Goal: Task Accomplishment & Management: Use online tool/utility

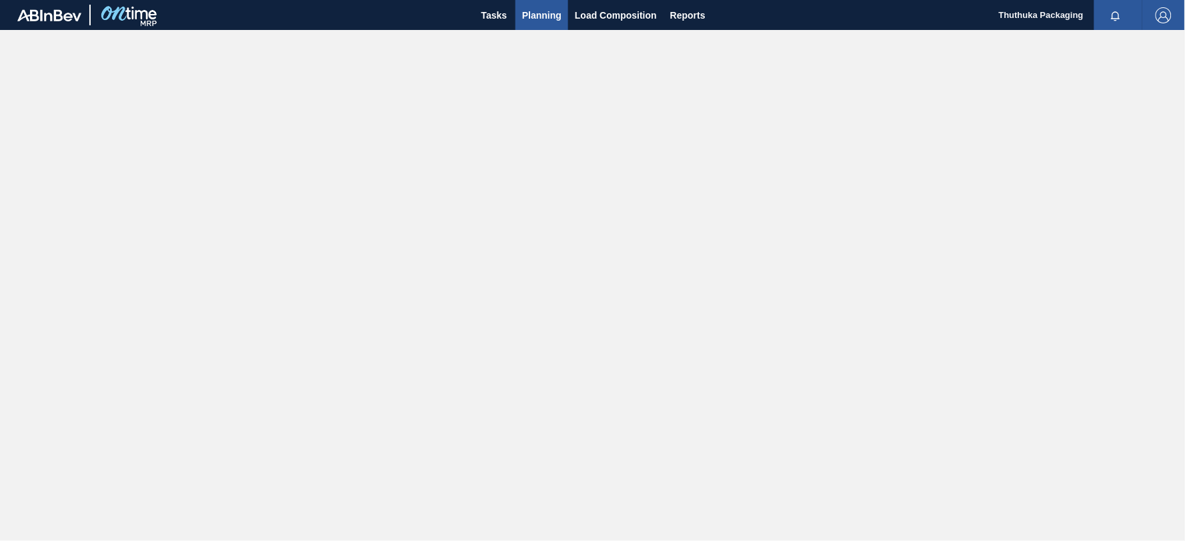
click at [554, 14] on span "Planning" at bounding box center [541, 15] width 39 height 16
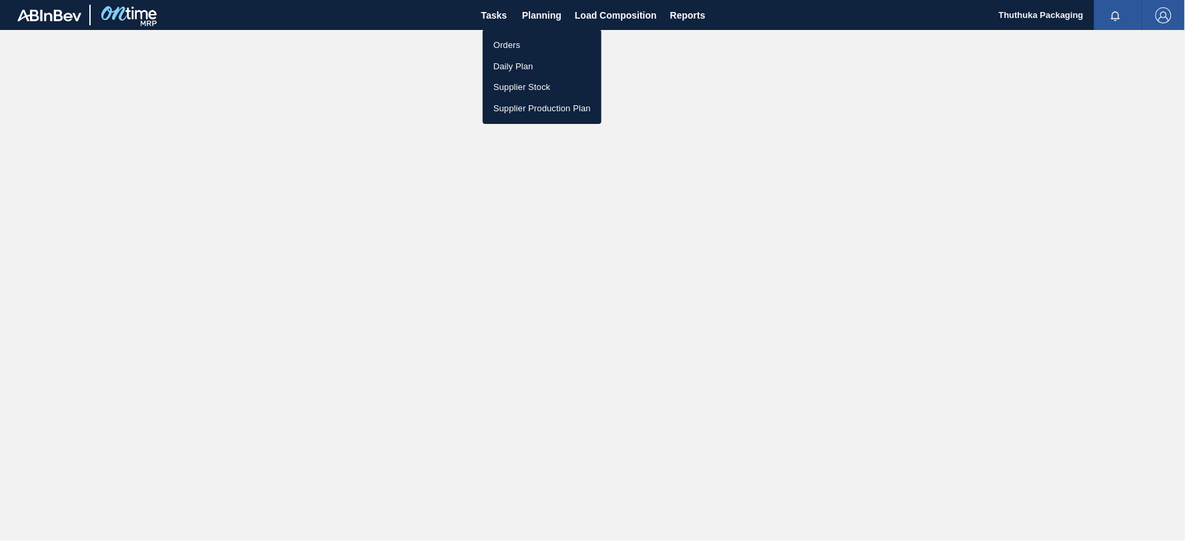
click at [521, 41] on li "Orders" at bounding box center [542, 45] width 119 height 21
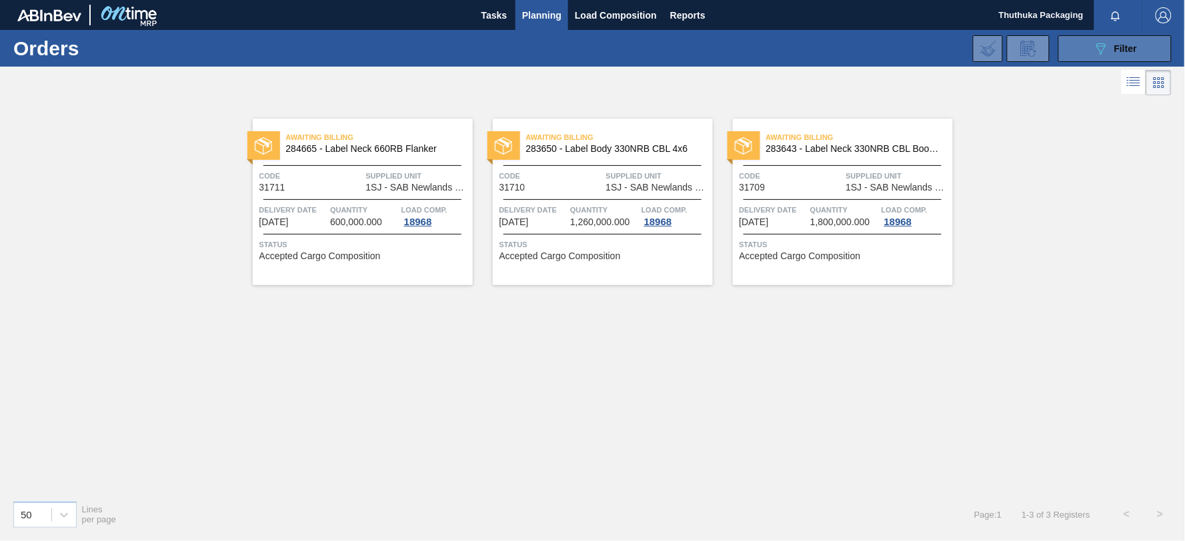
click at [1105, 49] on icon "089F7B8B-B2A5-4AFE-B5C0-19BA573D28AC" at bounding box center [1101, 49] width 16 height 16
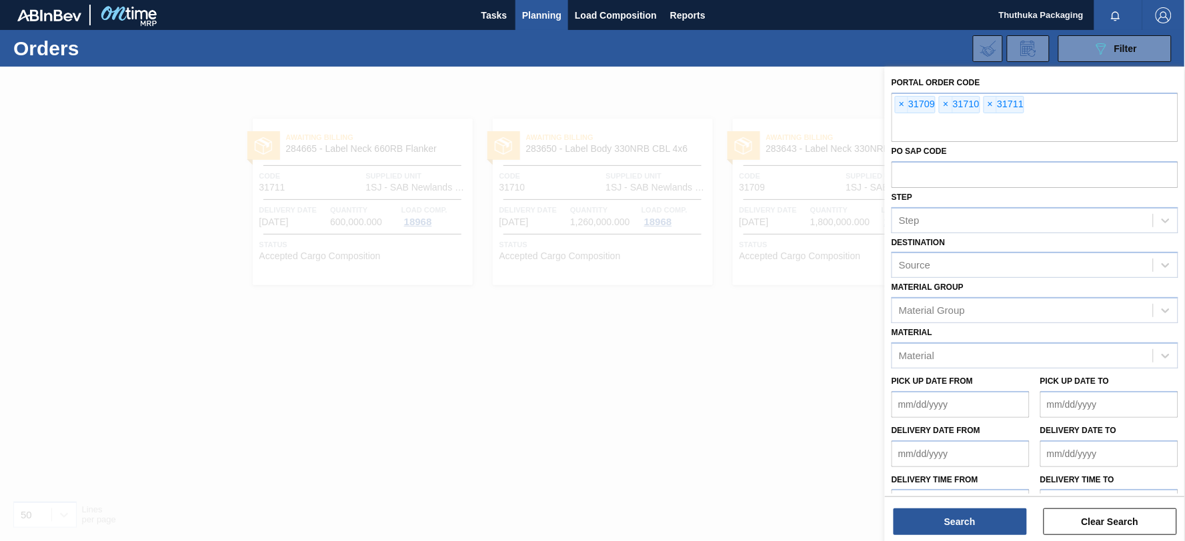
drag, startPoint x: 1089, startPoint y: 528, endPoint x: 1083, endPoint y: 501, distance: 27.2
click at [1089, 527] on button "Clear Search" at bounding box center [1109, 522] width 133 height 27
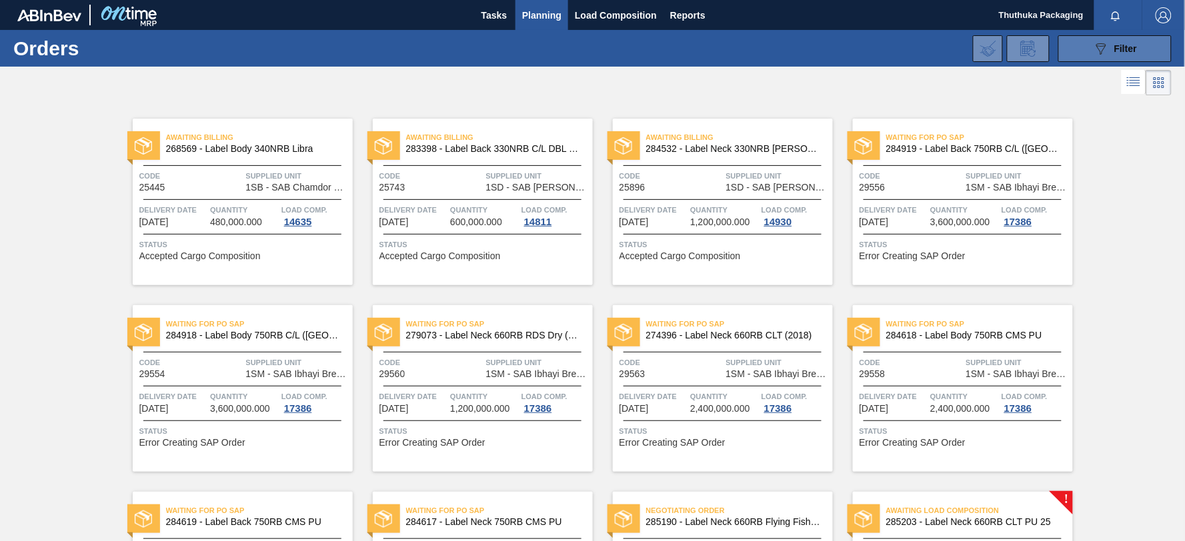
click at [1077, 51] on button "089F7B8B-B2A5-4AFE-B5C0-19BA573D28AC Filter" at bounding box center [1114, 48] width 113 height 27
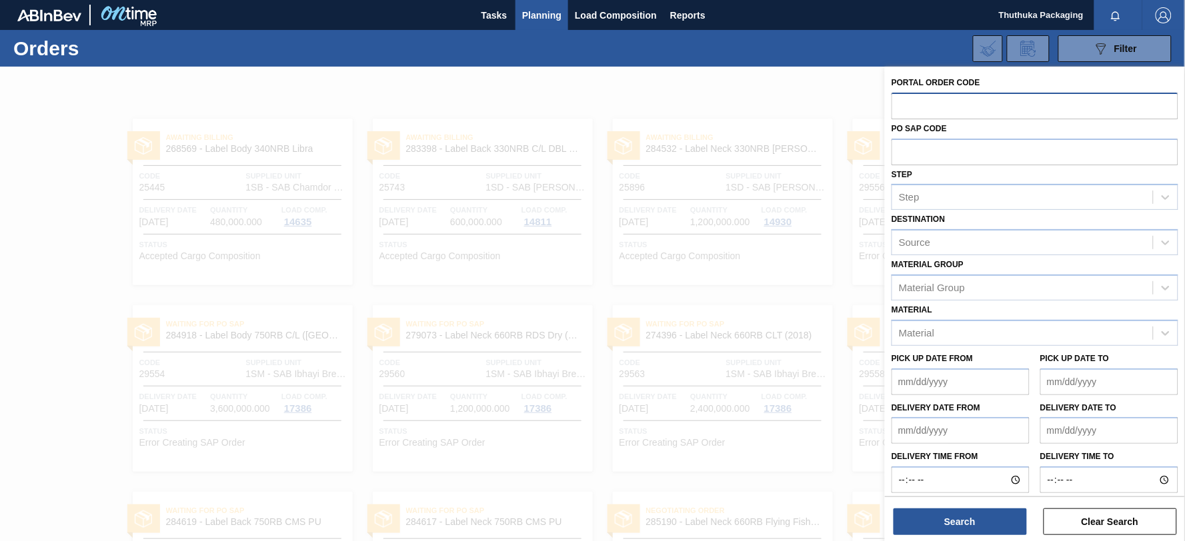
click at [902, 104] on input "text" at bounding box center [1034, 105] width 287 height 25
paste input "text"
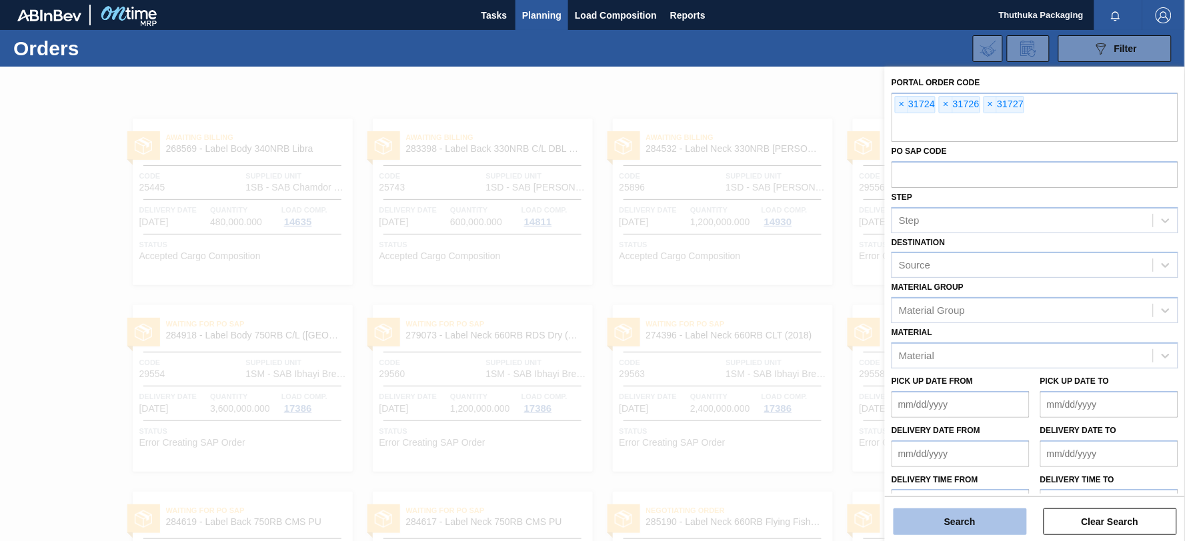
click at [983, 522] on button "Search" at bounding box center [959, 522] width 133 height 27
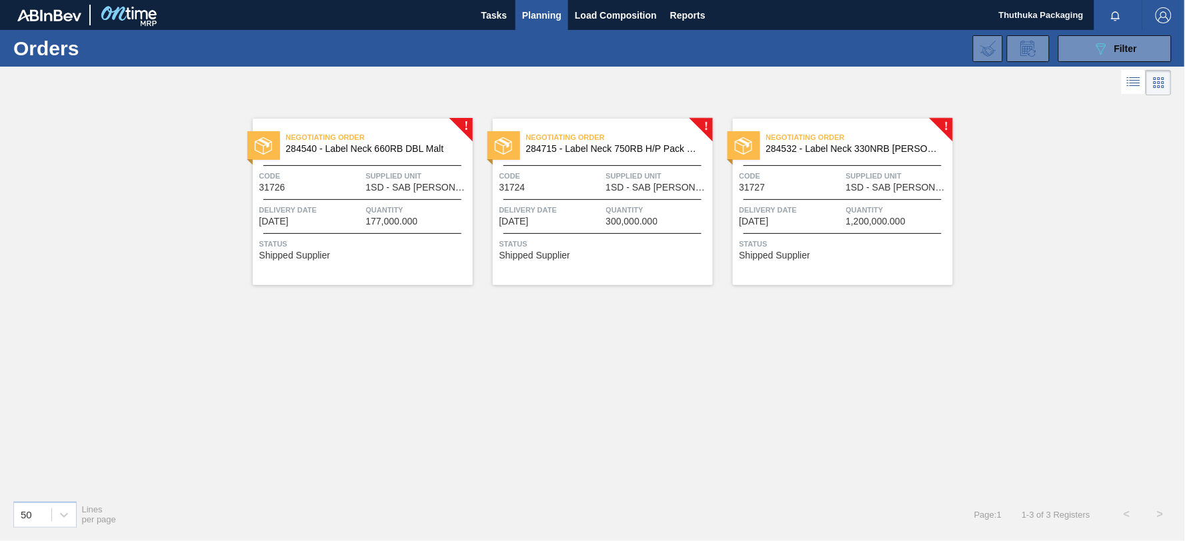
click at [857, 145] on span "284532 - Label Neck 330NRB [PERSON_NAME] 4X6 23" at bounding box center [854, 149] width 176 height 10
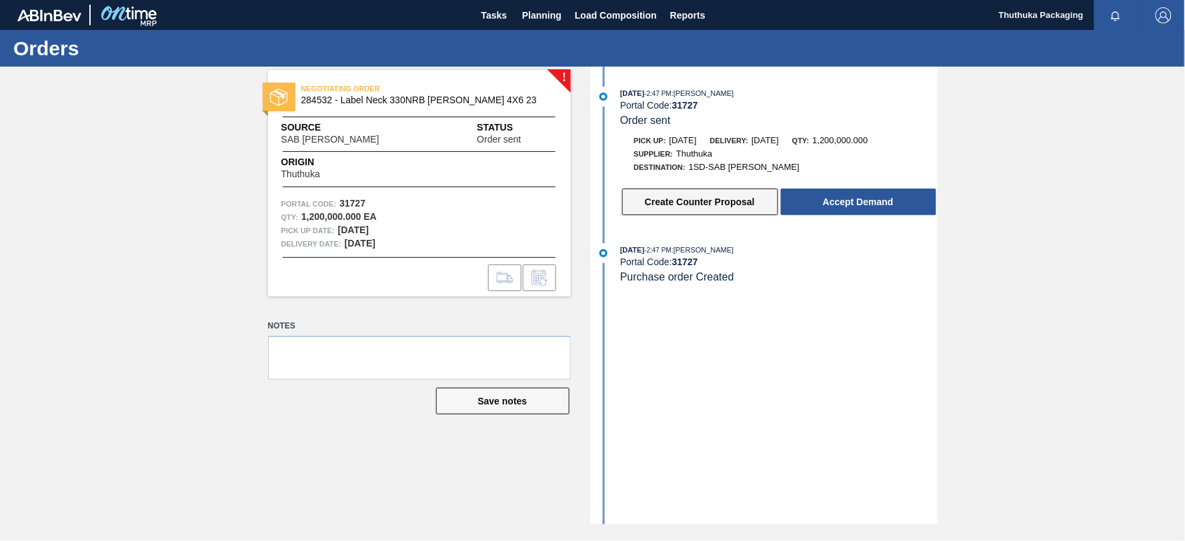
click at [720, 195] on button "Create Counter Proposal" at bounding box center [700, 202] width 156 height 27
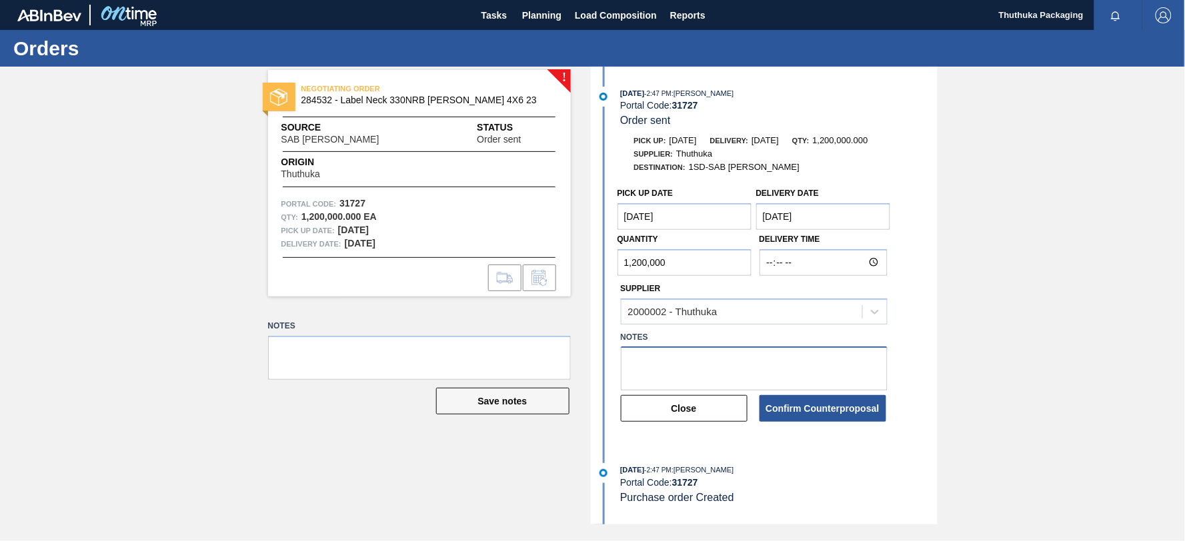
click at [676, 359] on textarea at bounding box center [754, 369] width 267 height 44
type textarea "Stock depleted waiting for press approval."
click at [837, 403] on button "Confirm Counterproposal" at bounding box center [822, 408] width 127 height 27
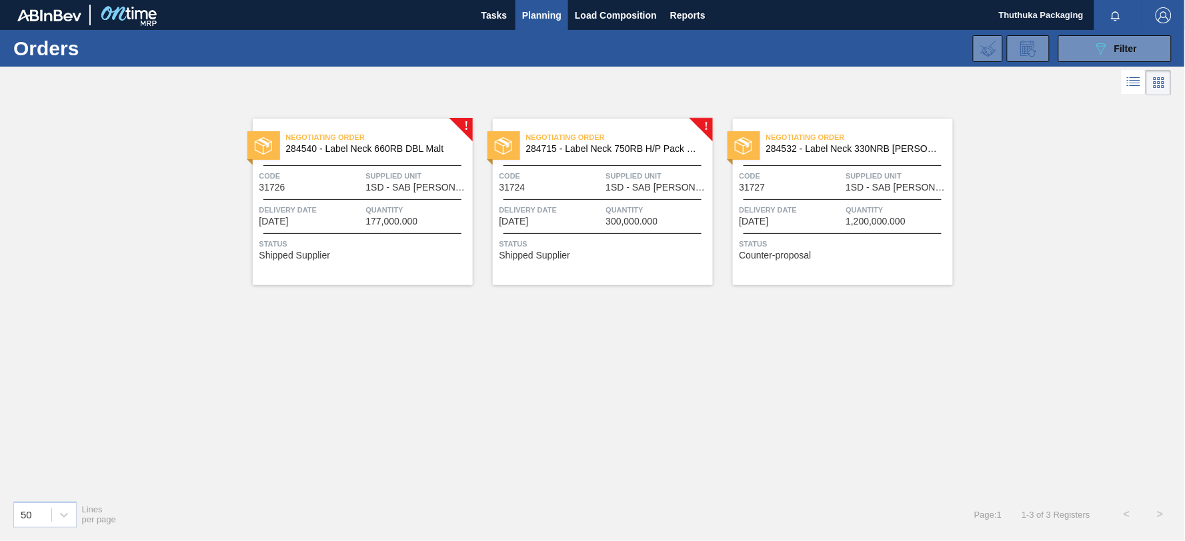
click at [595, 148] on span "284715 - Label Neck 750RB H/P Pack Upgrade" at bounding box center [614, 149] width 176 height 10
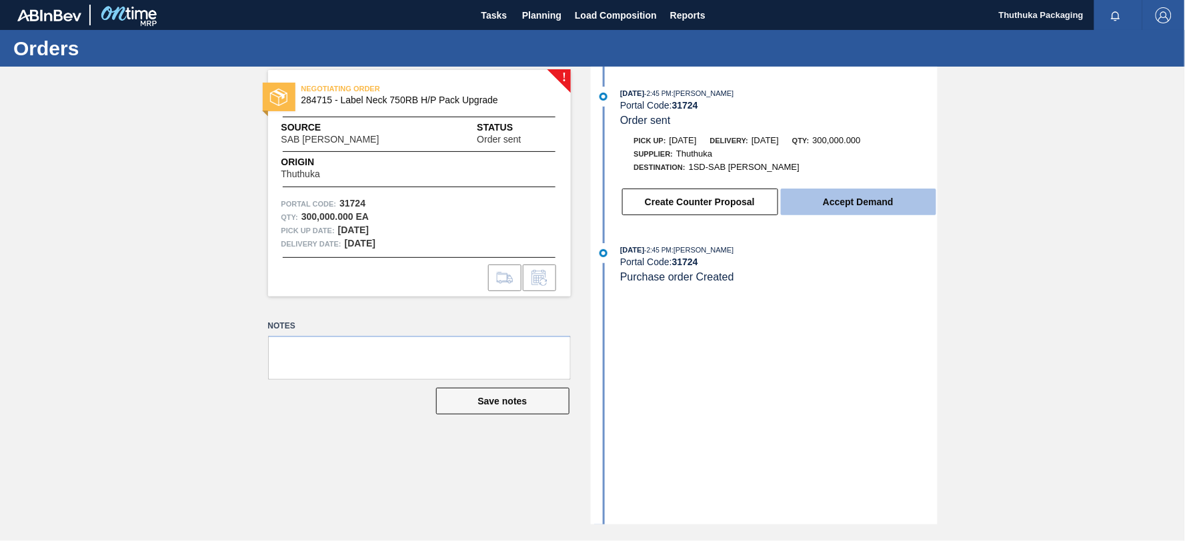
click at [801, 205] on button "Accept Demand" at bounding box center [858, 202] width 155 height 27
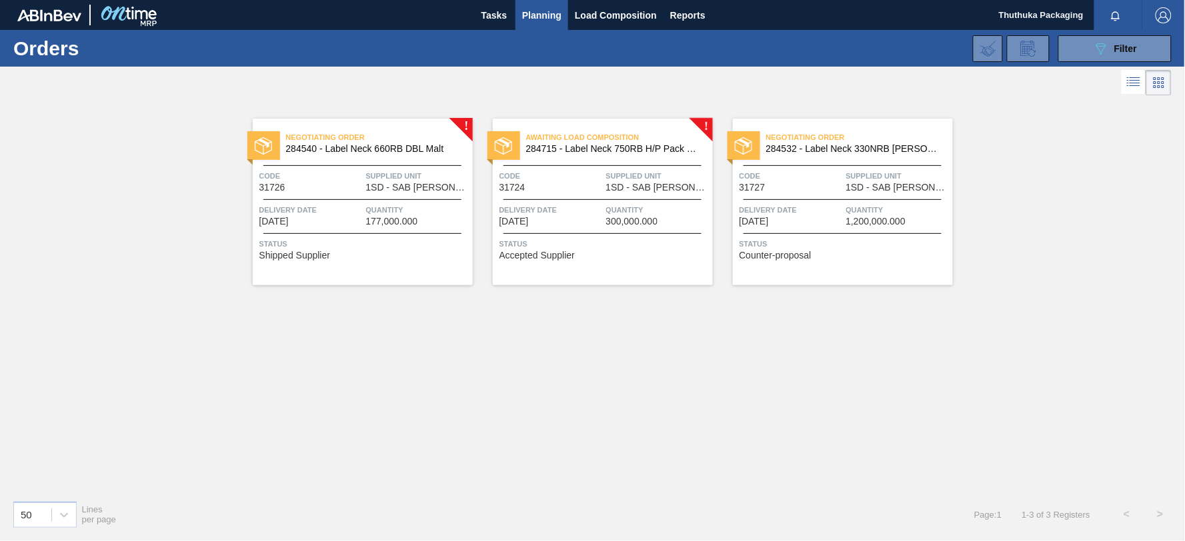
click at [405, 148] on span "284540 - Label Neck 660RB DBL Malt" at bounding box center [374, 149] width 176 height 10
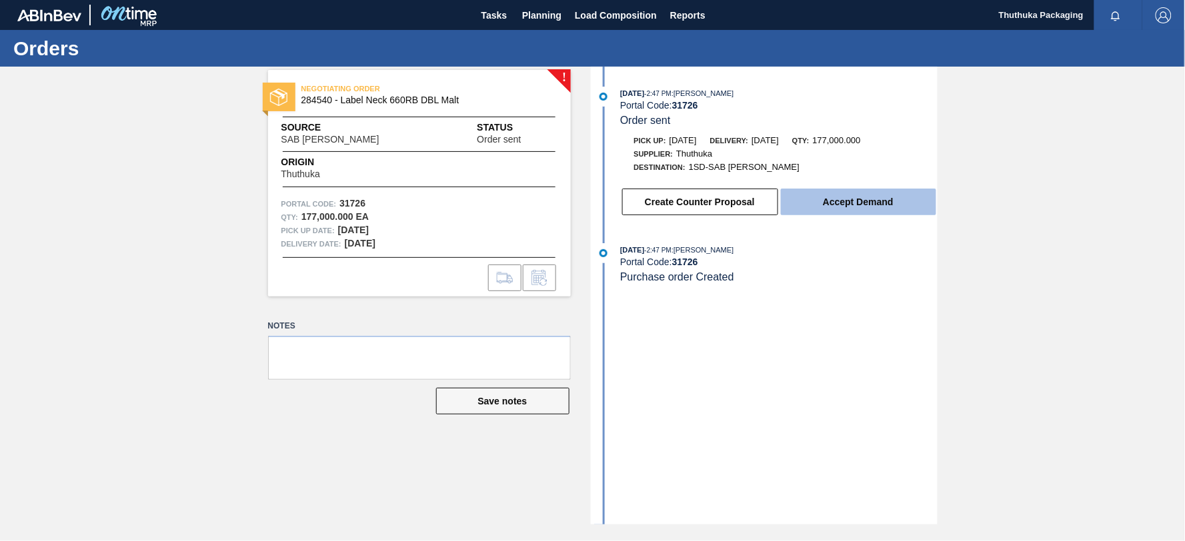
click at [869, 203] on button "Accept Demand" at bounding box center [858, 202] width 155 height 27
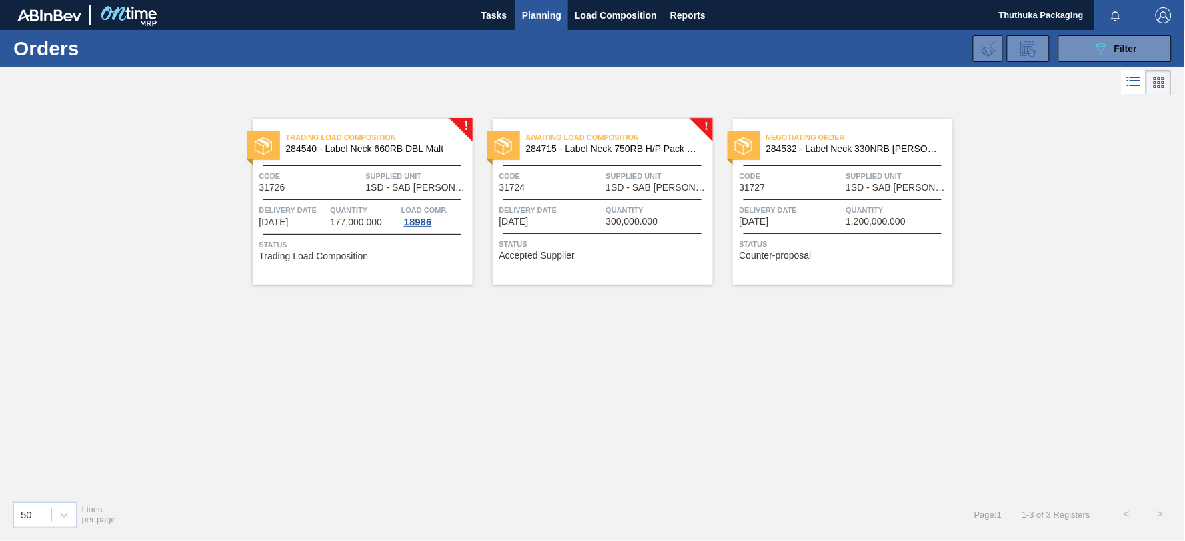
click at [622, 145] on span "284715 - Label Neck 750RB H/P Pack Upgrade" at bounding box center [614, 149] width 176 height 10
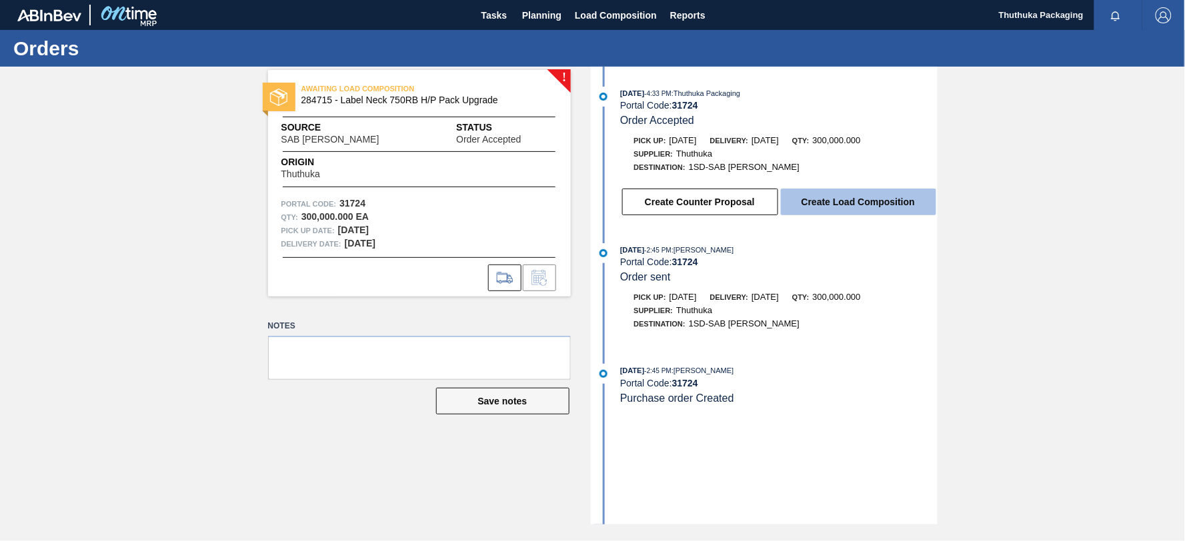
click at [809, 203] on button "Create Load Composition" at bounding box center [858, 202] width 155 height 27
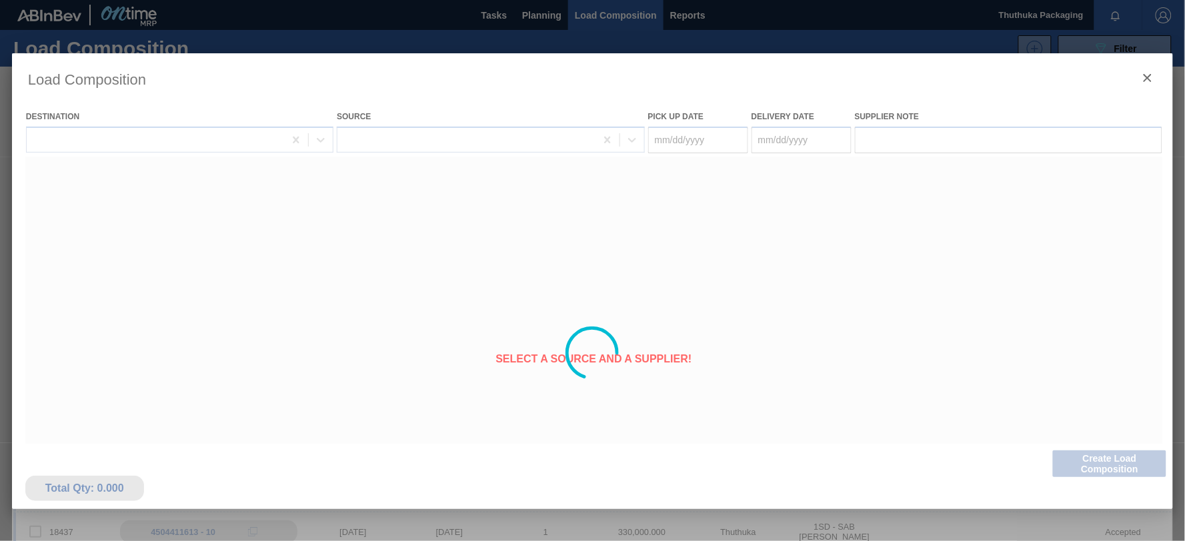
type Date "[DATE]"
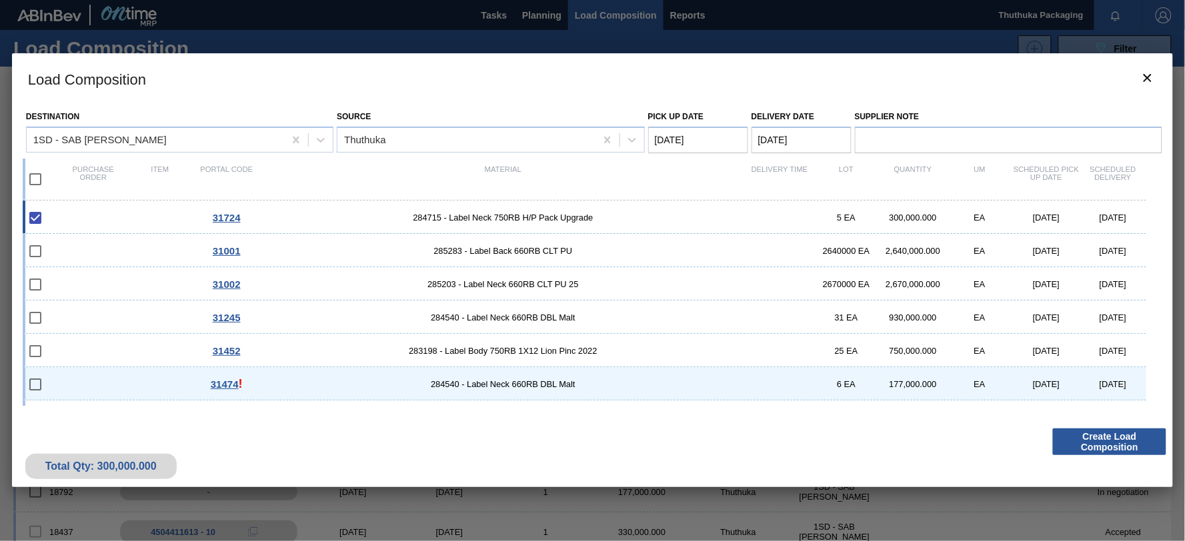
drag, startPoint x: 1157, startPoint y: 289, endPoint x: 1151, endPoint y: 325, distance: 37.2
click at [1151, 325] on div "Destination 1SD - SAB Rosslyn Brewery Source Thuthuka Pick up Date [DATE] Deliv…" at bounding box center [592, 263] width 1161 height 318
click at [1143, 317] on div "[DATE]" at bounding box center [1112, 318] width 67 height 10
checkbox input "true"
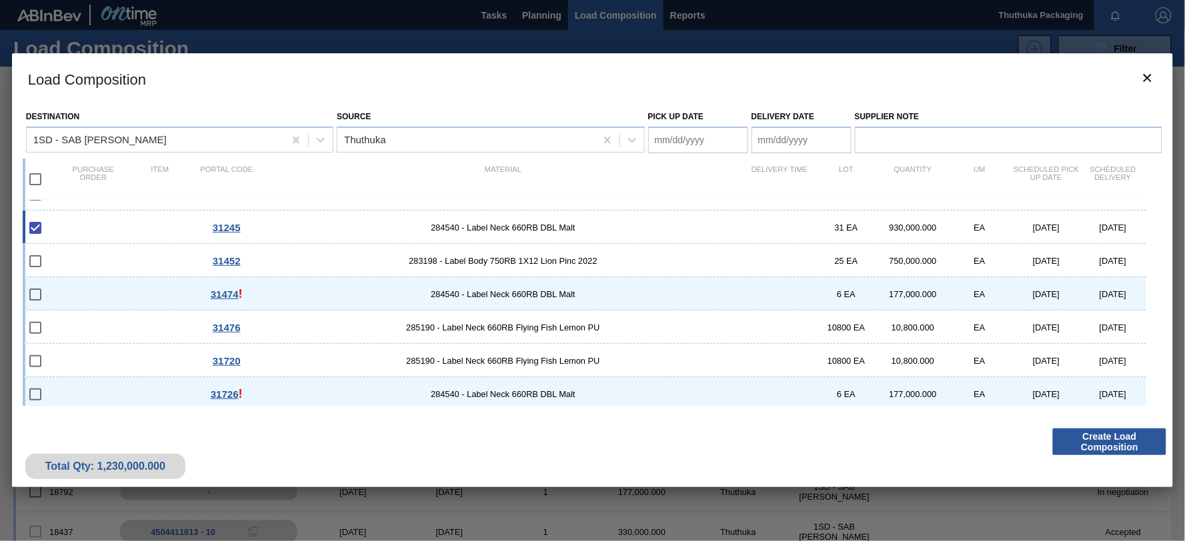
scroll to position [94, 0]
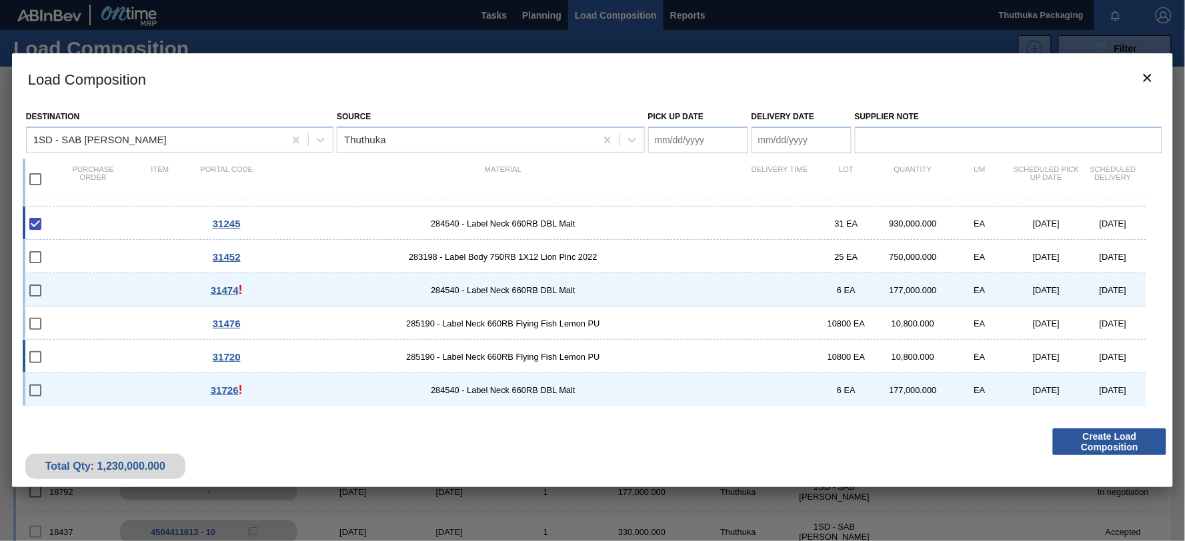
click at [37, 357] on input "checkbox" at bounding box center [35, 357] width 28 height 28
click at [35, 356] on input "checkbox" at bounding box center [35, 357] width 28 height 28
checkbox input "false"
click at [37, 390] on input "checkbox" at bounding box center [35, 391] width 28 height 28
checkbox input "false"
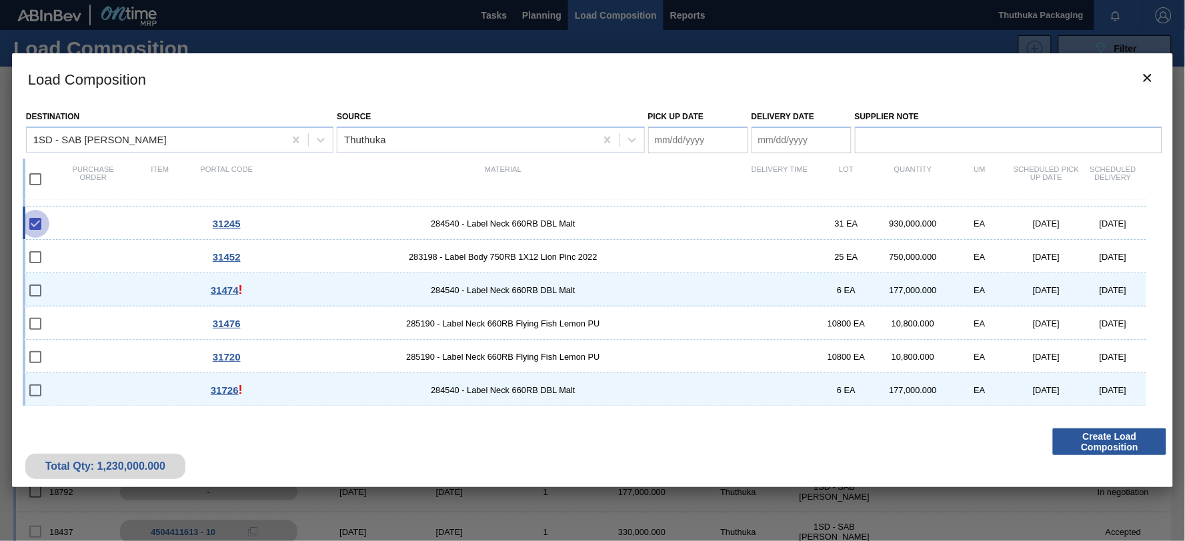
click at [34, 223] on input "checkbox" at bounding box center [35, 224] width 28 height 28
click at [33, 223] on input "checkbox" at bounding box center [35, 224] width 28 height 28
checkbox input "true"
click at [224, 390] on span "31726" at bounding box center [225, 390] width 28 height 11
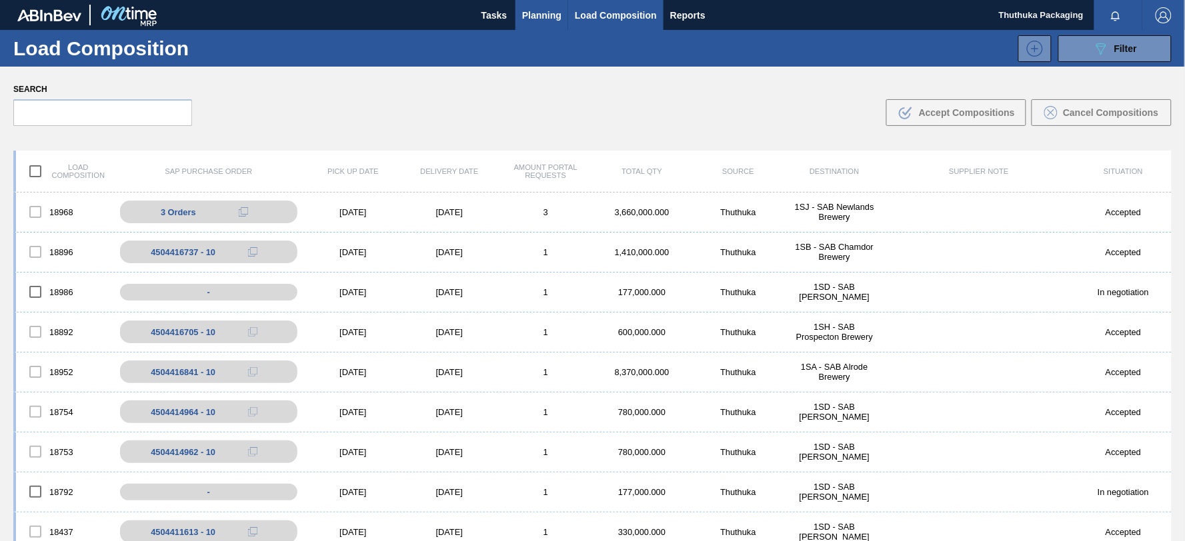
click at [549, 13] on span "Planning" at bounding box center [541, 15] width 39 height 16
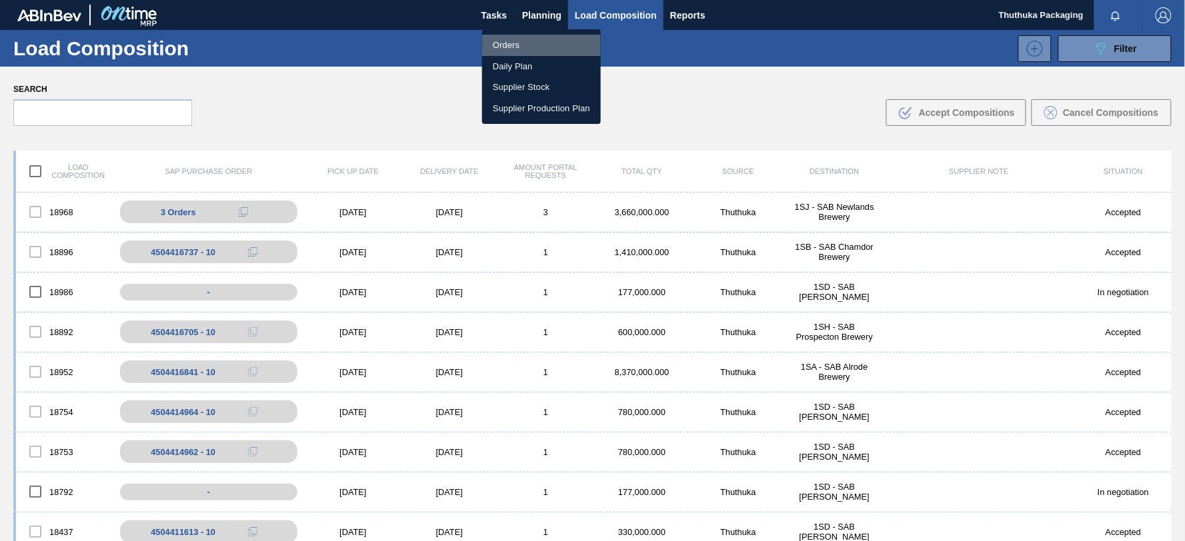
click at [509, 47] on li "Orders" at bounding box center [541, 45] width 119 height 21
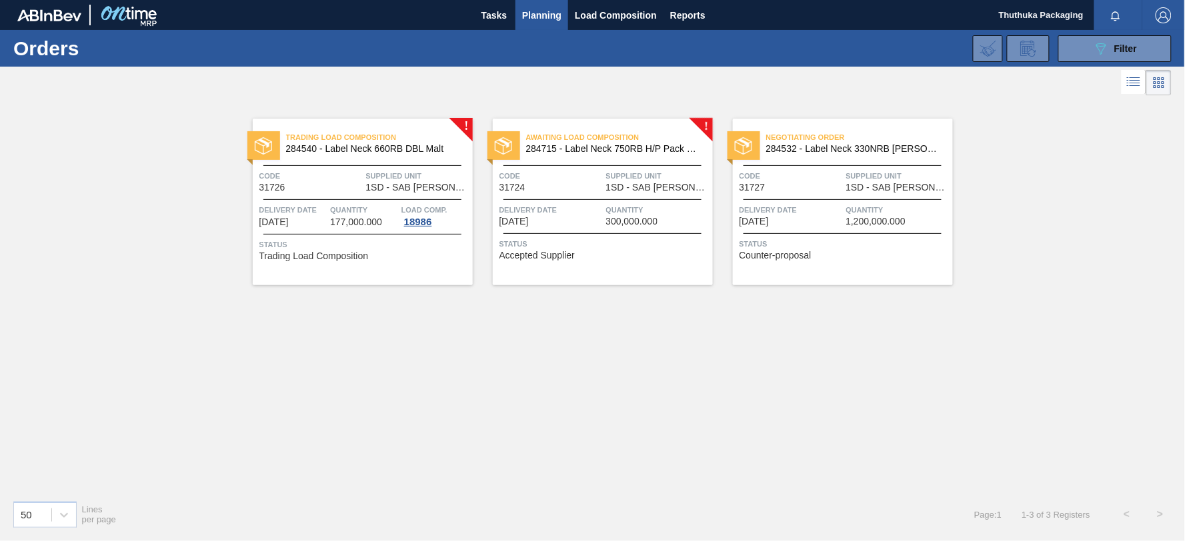
click at [600, 149] on span "284715 - Label Neck 750RB H/P Pack Upgrade" at bounding box center [614, 149] width 176 height 10
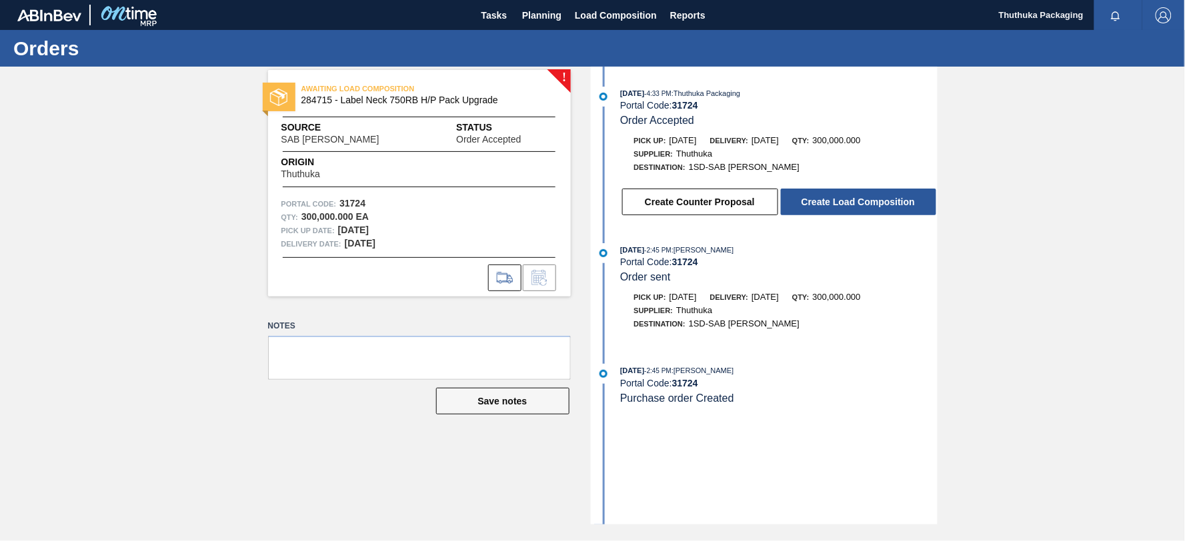
drag, startPoint x: 815, startPoint y: 203, endPoint x: 756, endPoint y: 484, distance: 287.4
click at [761, 483] on div "[DATE] 4:33 PM : Thuthuka Packaging Portal Code: 31724 Order Accepted Pick up: …" at bounding box center [765, 296] width 343 height 458
click at [837, 205] on button "Create Load Composition" at bounding box center [858, 202] width 155 height 27
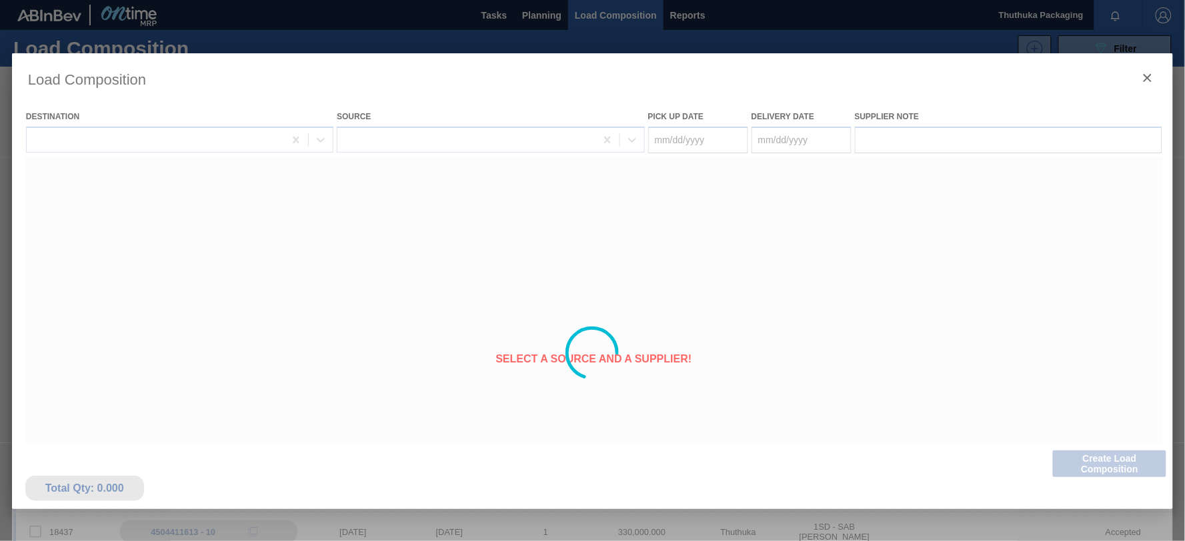
type Date "[DATE]"
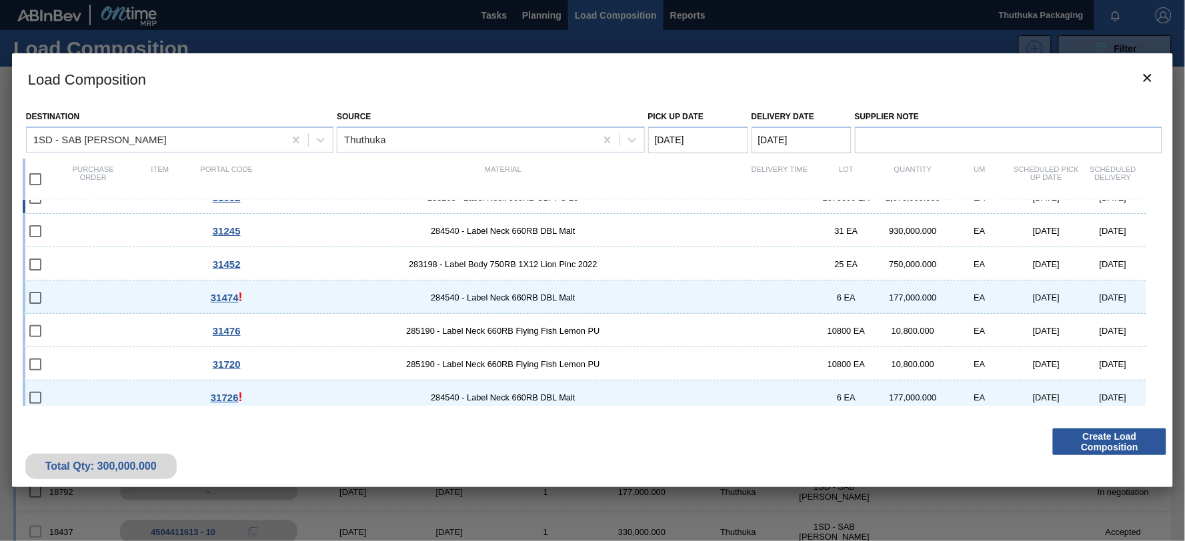
scroll to position [94, 0]
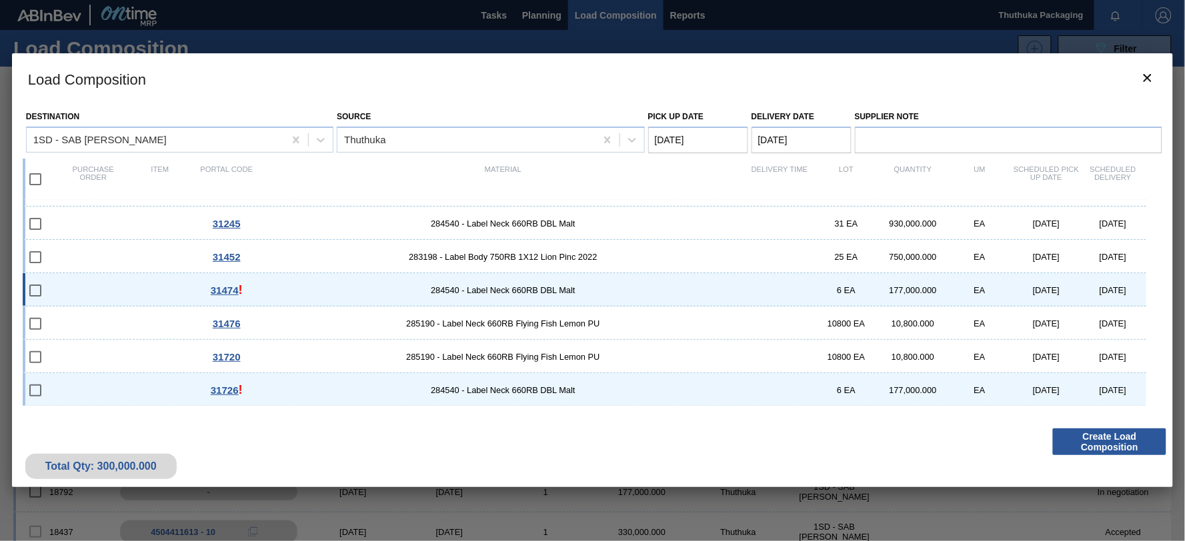
click at [36, 289] on input "checkbox" at bounding box center [35, 291] width 28 height 28
checkbox input "false"
click at [214, 291] on span "31474" at bounding box center [225, 290] width 28 height 11
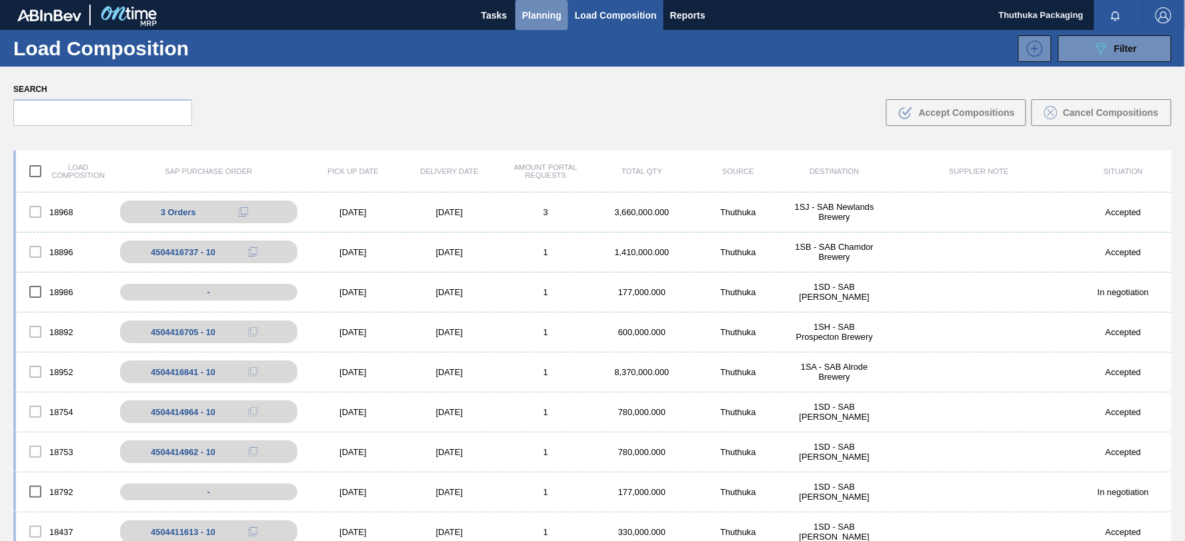
click at [543, 11] on span "Planning" at bounding box center [541, 15] width 39 height 16
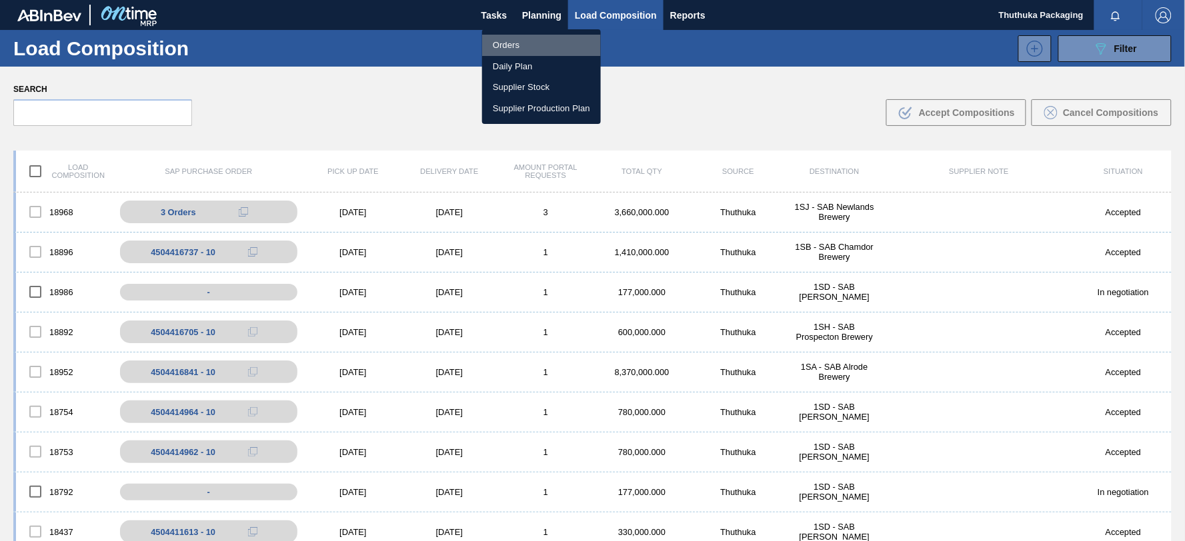
click at [515, 45] on li "Orders" at bounding box center [541, 45] width 119 height 21
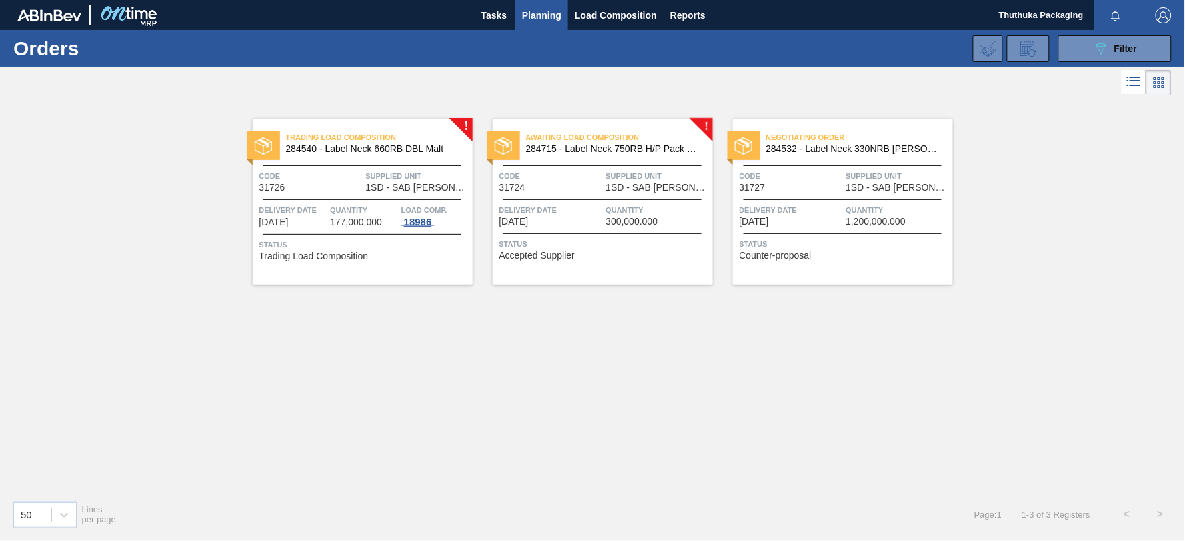
click at [427, 223] on div "18986" at bounding box center [417, 222] width 33 height 11
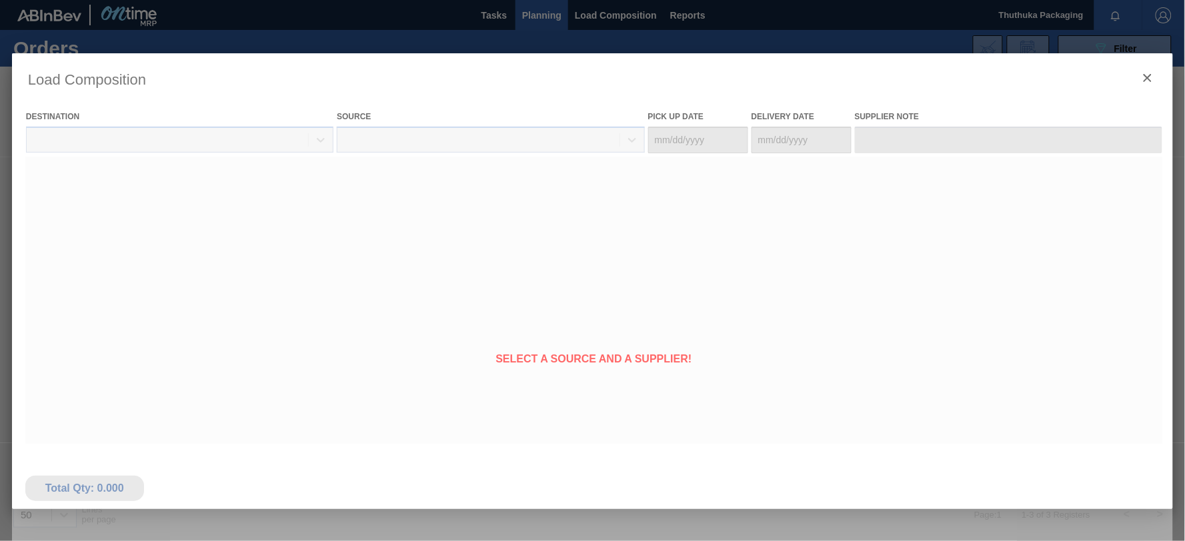
type Date "[DATE]"
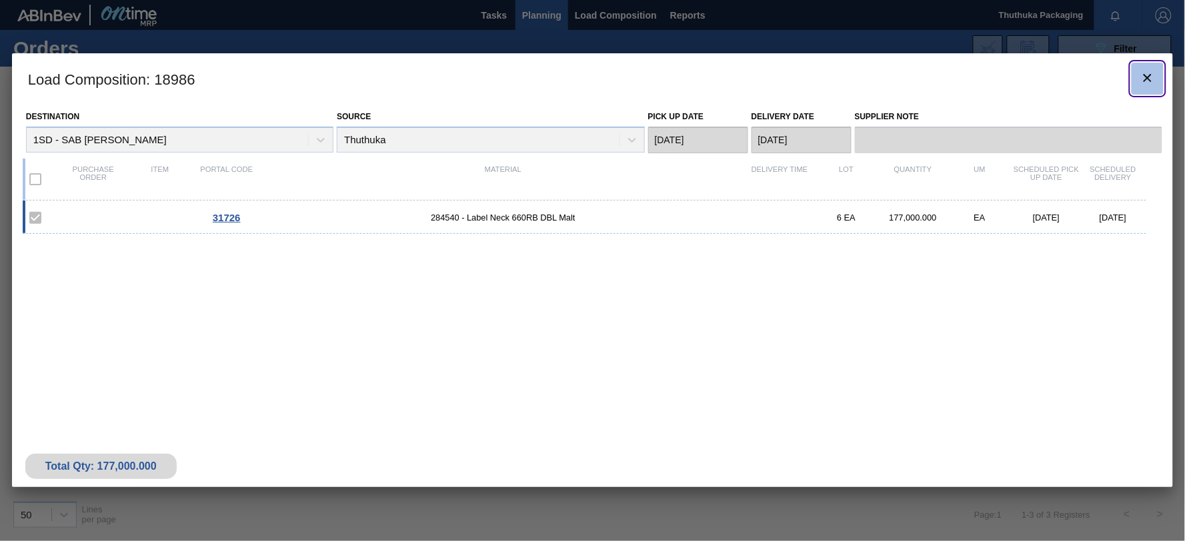
click at [1145, 75] on icon "botão de ícone" at bounding box center [1147, 78] width 8 height 8
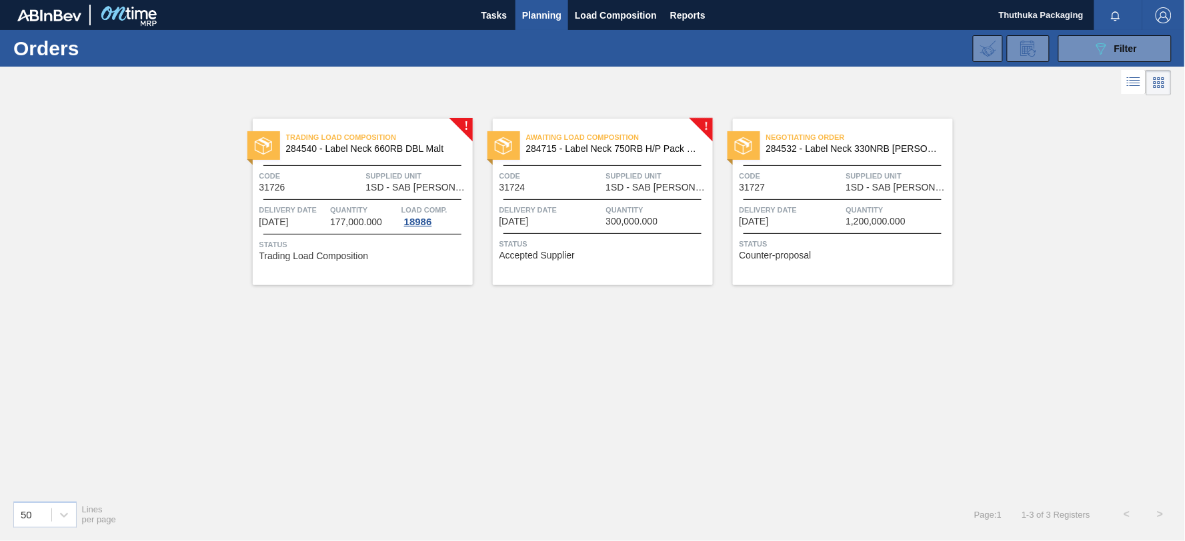
click at [637, 151] on span "284715 - Label Neck 750RB H/P Pack Upgrade" at bounding box center [614, 149] width 176 height 10
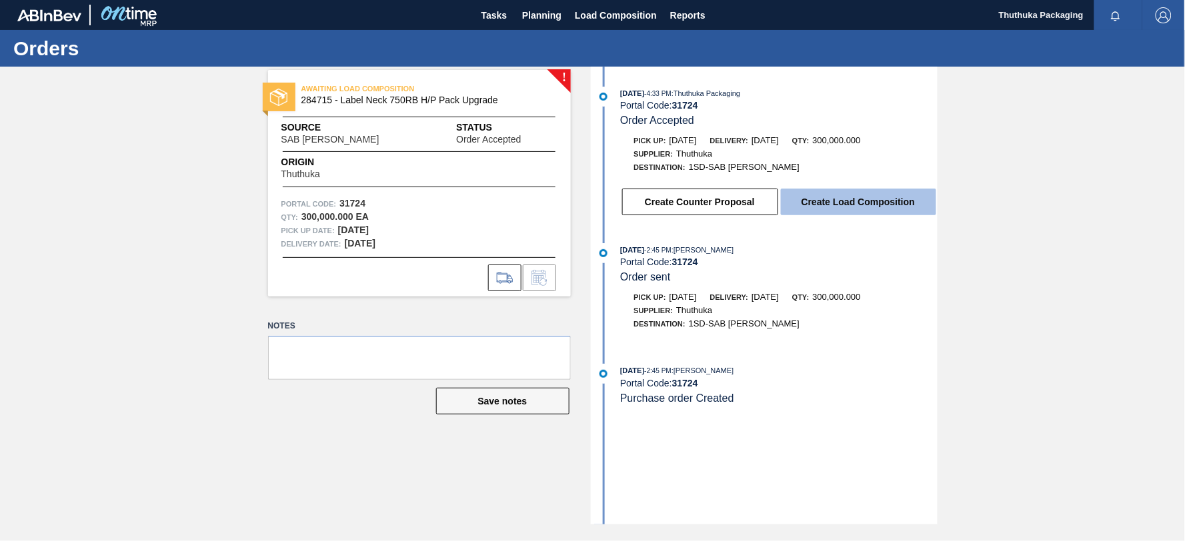
click at [835, 201] on button "Create Load Composition" at bounding box center [858, 202] width 155 height 27
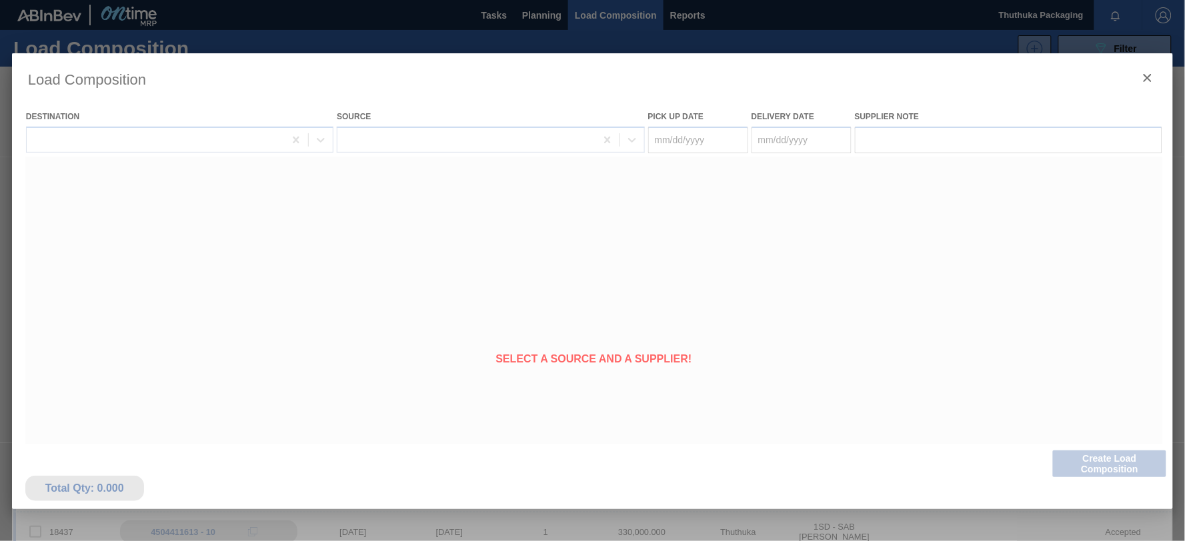
type Date "[DATE]"
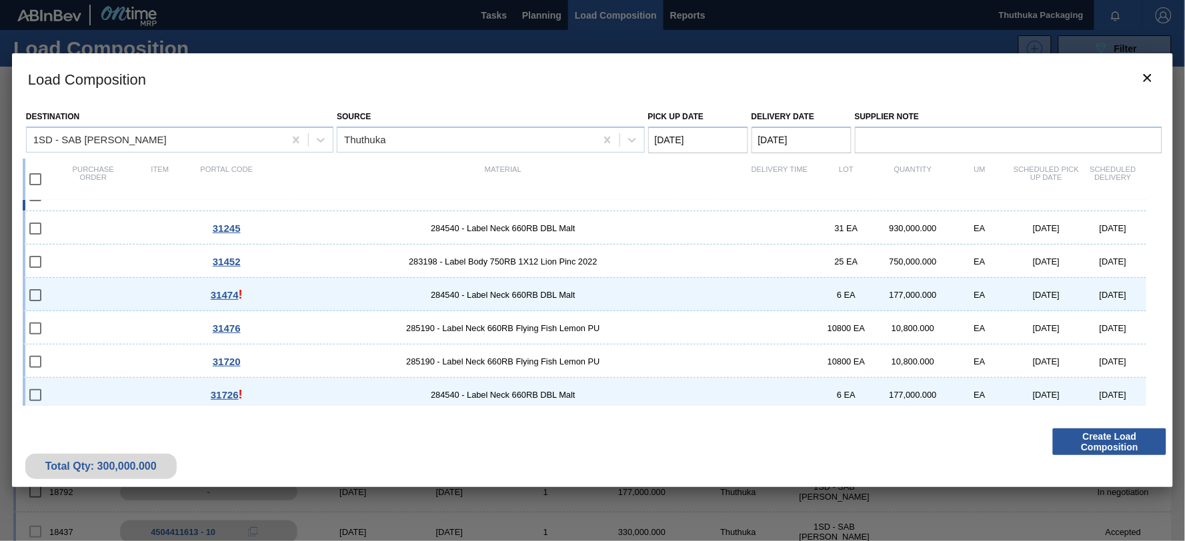
scroll to position [94, 0]
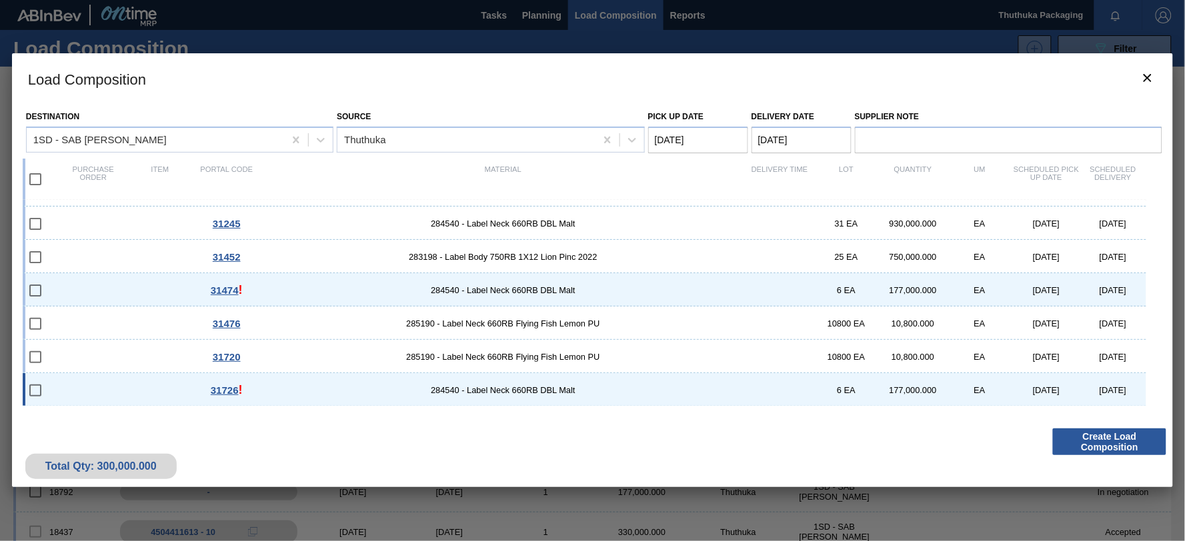
click at [233, 389] on span "31726" at bounding box center [225, 390] width 28 height 11
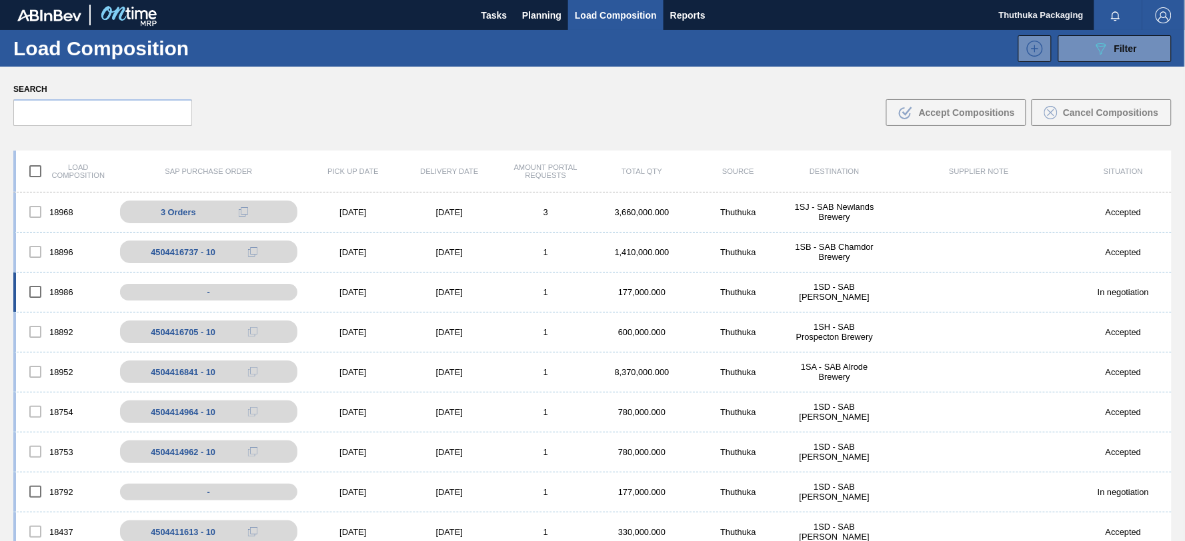
click at [649, 294] on div "177,000.000" at bounding box center [642, 292] width 96 height 10
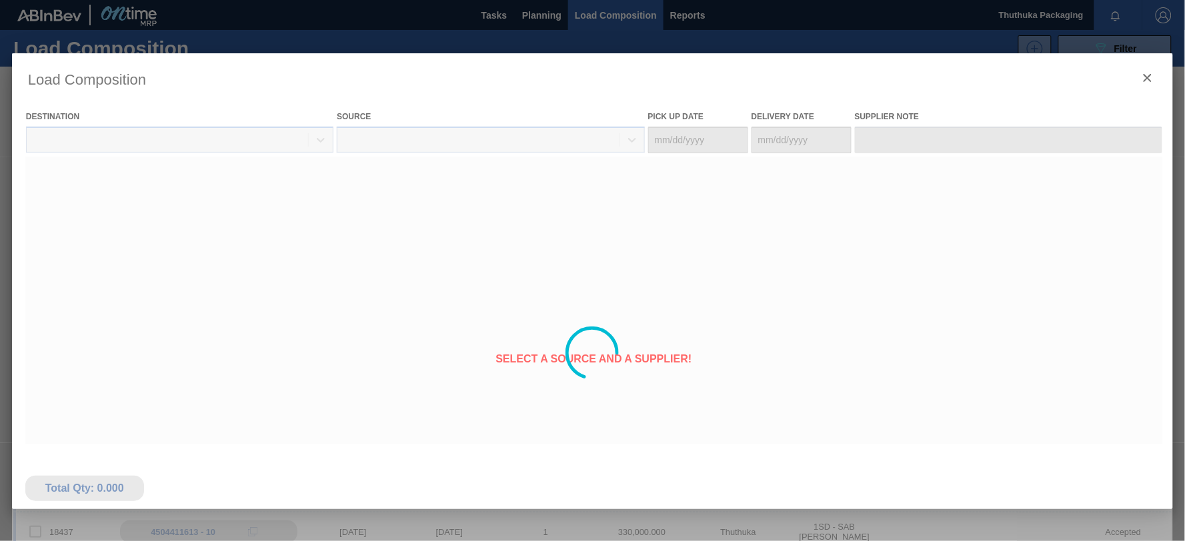
type Date "[DATE]"
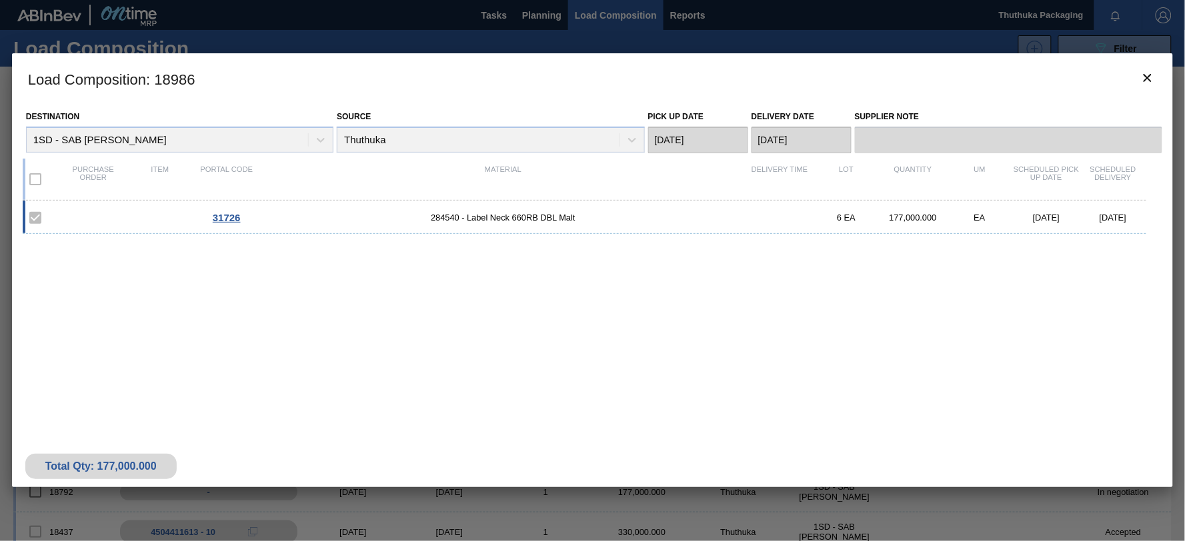
click at [527, 11] on div at bounding box center [592, 270] width 1185 height 541
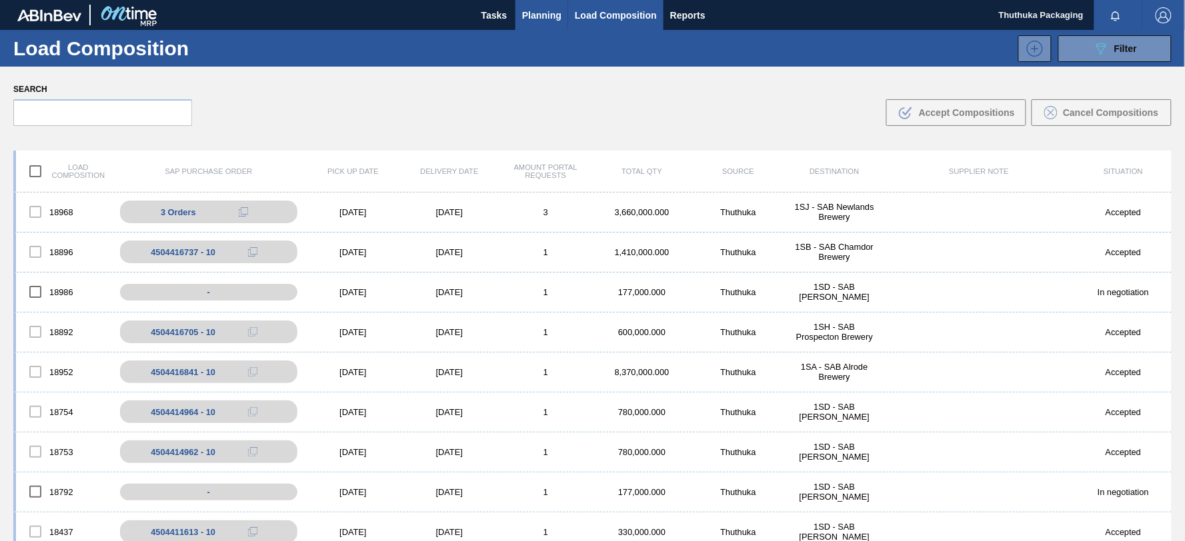
click at [539, 17] on span "Planning" at bounding box center [541, 15] width 39 height 16
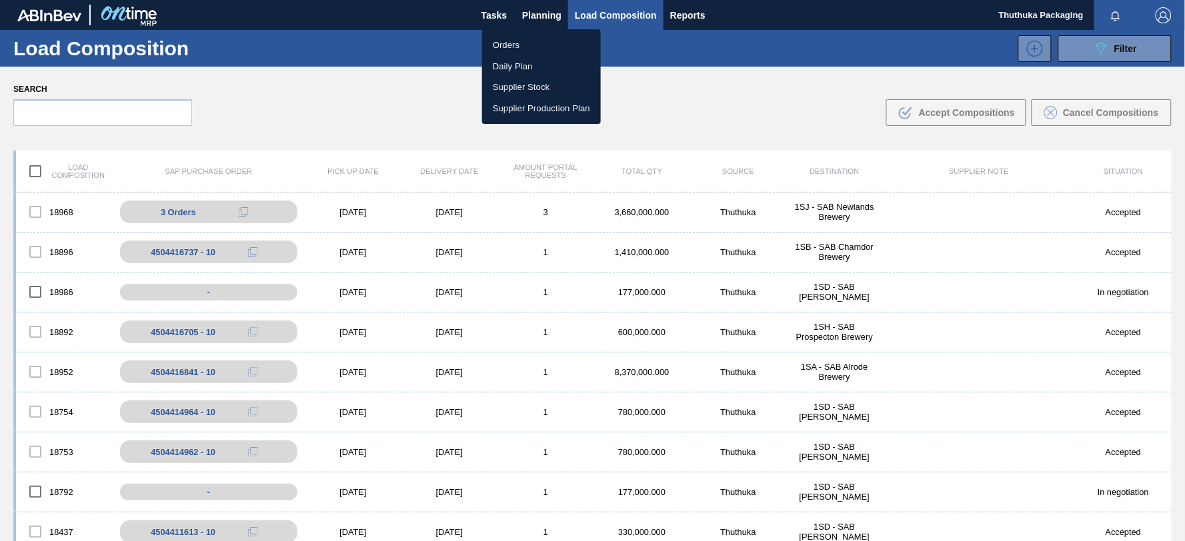
click at [507, 48] on li "Orders" at bounding box center [541, 45] width 119 height 21
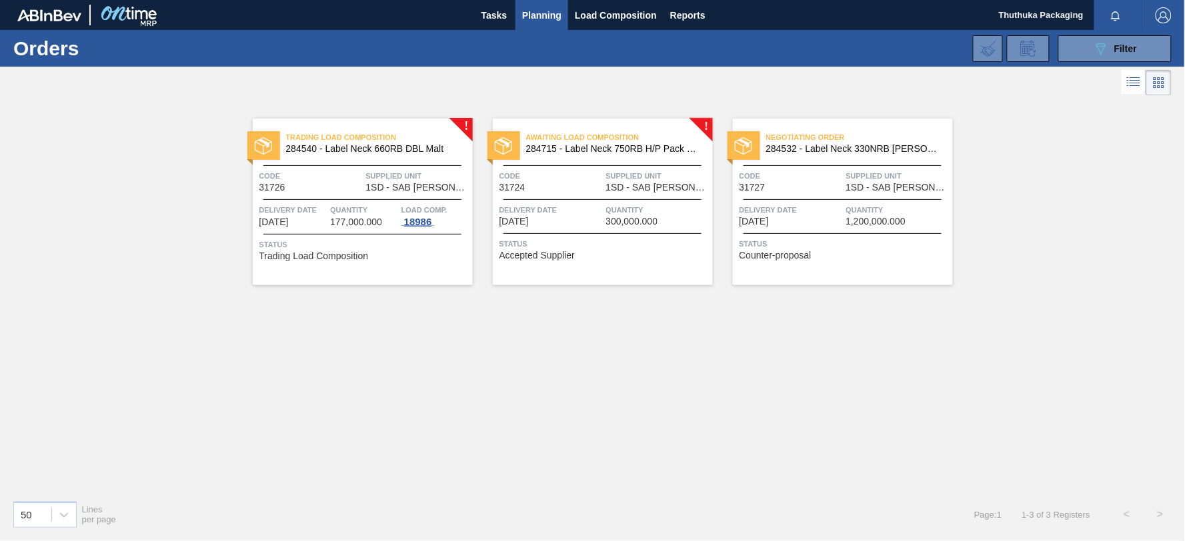
click at [413, 220] on div "18986" at bounding box center [417, 222] width 33 height 11
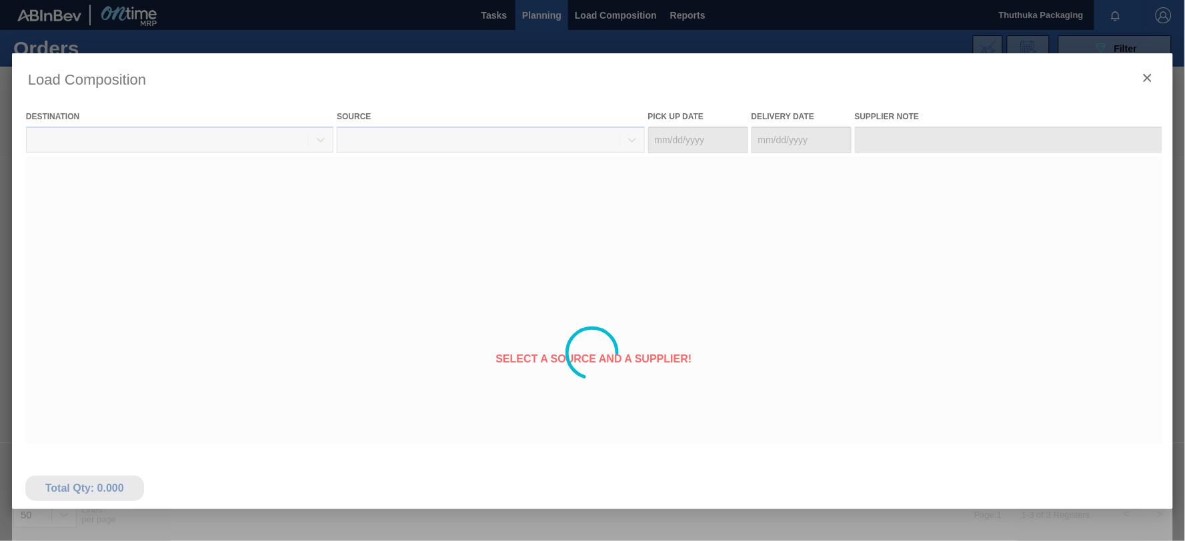
type Date "[DATE]"
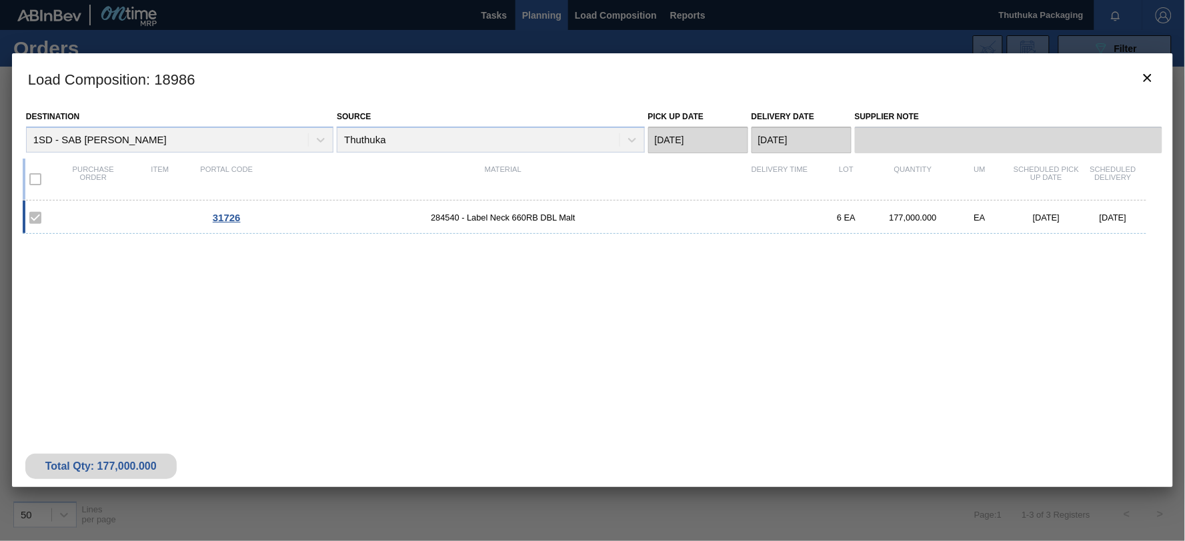
click at [499, 233] on div "31726 284540 - Label Neck 660RB DBL Malt 6 EA 177,000.000 EA [DATE] [DATE]" at bounding box center [584, 217] width 1123 height 33
click at [34, 179] on label at bounding box center [35, 179] width 28 height 28
click at [1149, 74] on icon "botão de ícone" at bounding box center [1147, 78] width 16 height 16
